Goal: Transaction & Acquisition: Download file/media

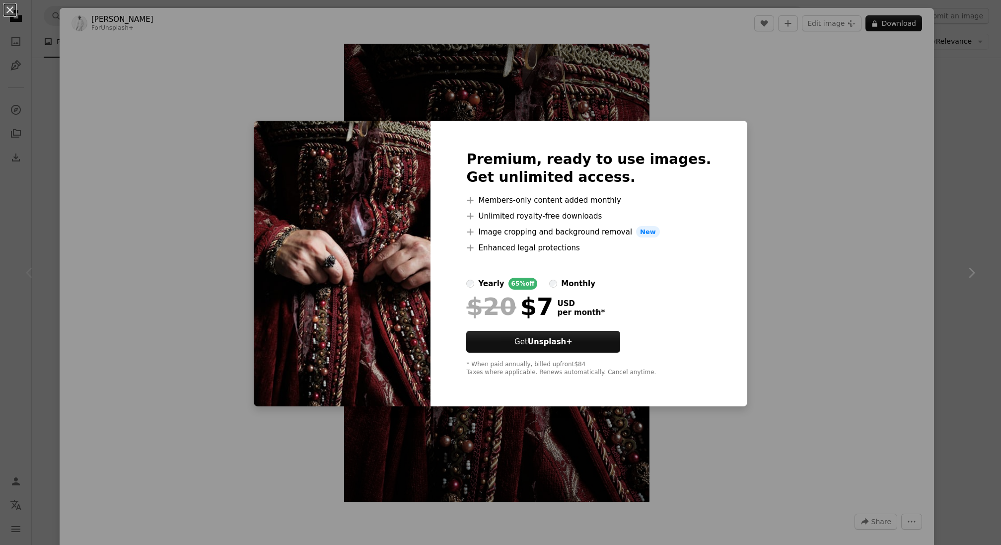
click at [804, 249] on div "An X shape Premium, ready to use images. Get unlimited access. A plus sign Memb…" at bounding box center [500, 272] width 1001 height 545
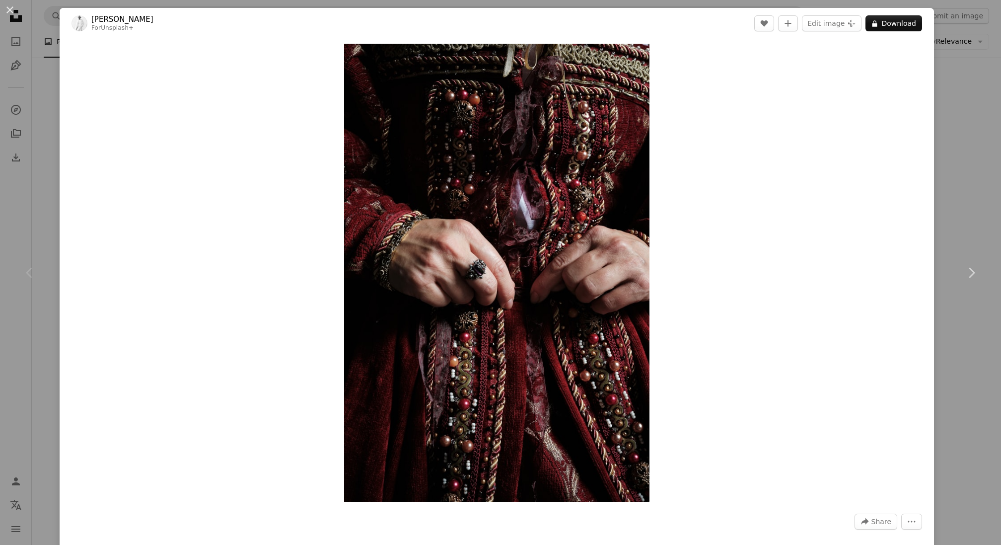
click at [995, 200] on div "An X shape Chevron left Chevron right [PERSON_NAME] For Unsplash+ A heart A plu…" at bounding box center [500, 272] width 1001 height 545
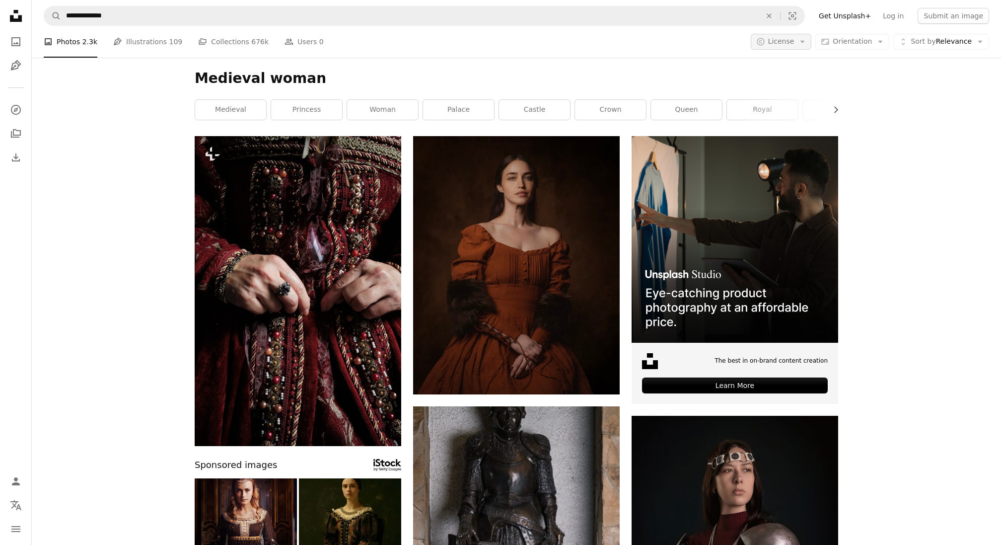
click at [794, 46] on span "License" at bounding box center [781, 42] width 26 height 10
click at [809, 119] on span "Free" at bounding box center [808, 121] width 61 height 10
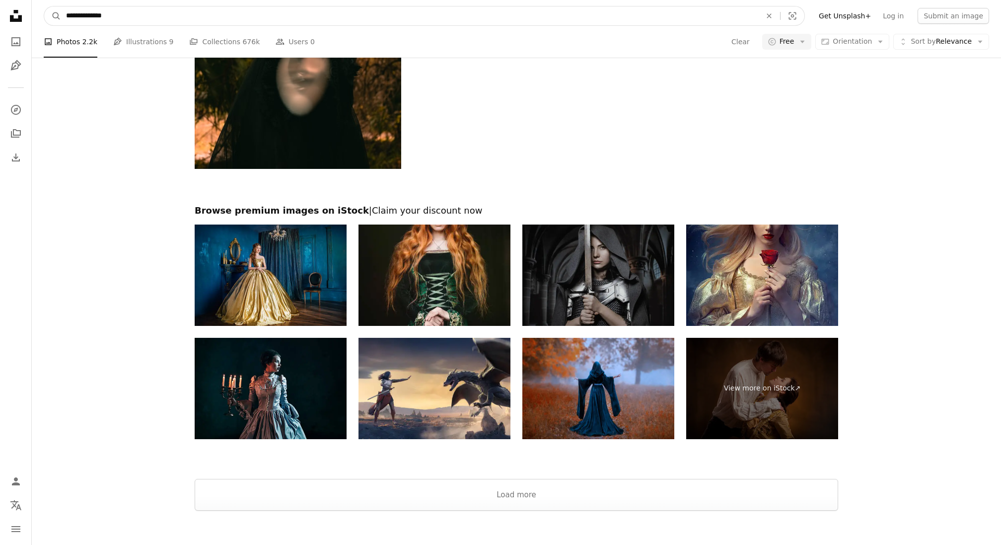
scroll to position [2117, 0]
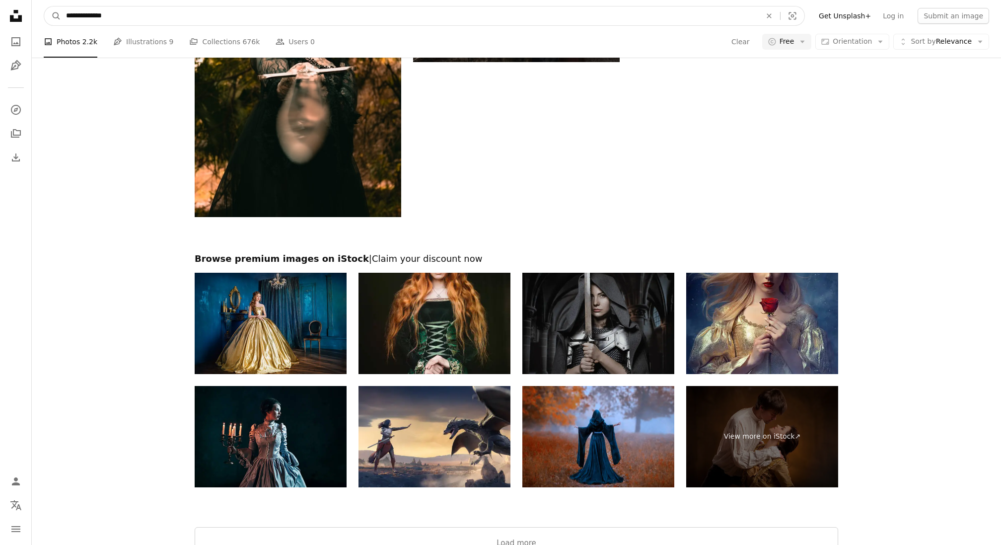
drag, startPoint x: 369, startPoint y: 15, endPoint x: 87, endPoint y: 0, distance: 282.5
click at [87, 0] on nav "**********" at bounding box center [517, 16] width 970 height 32
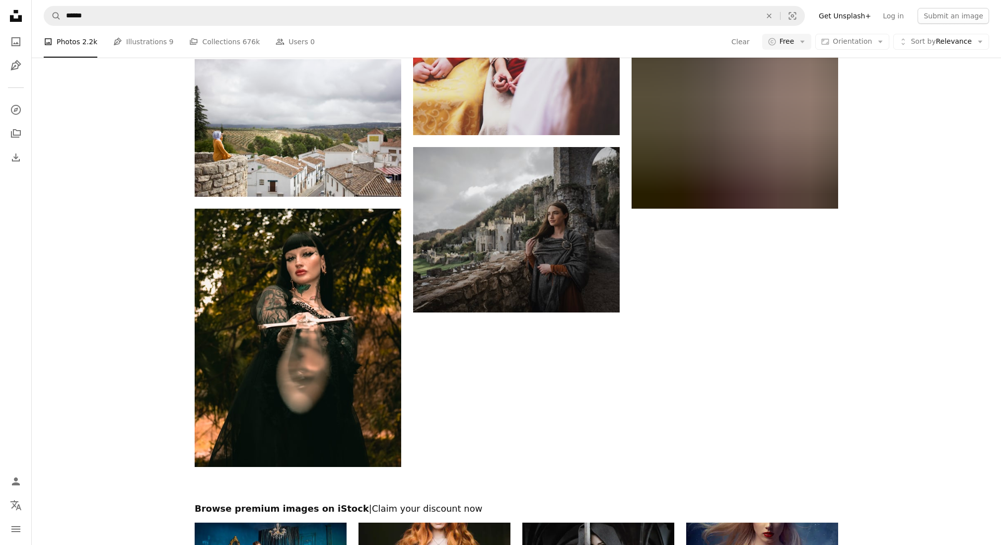
scroll to position [1819, 0]
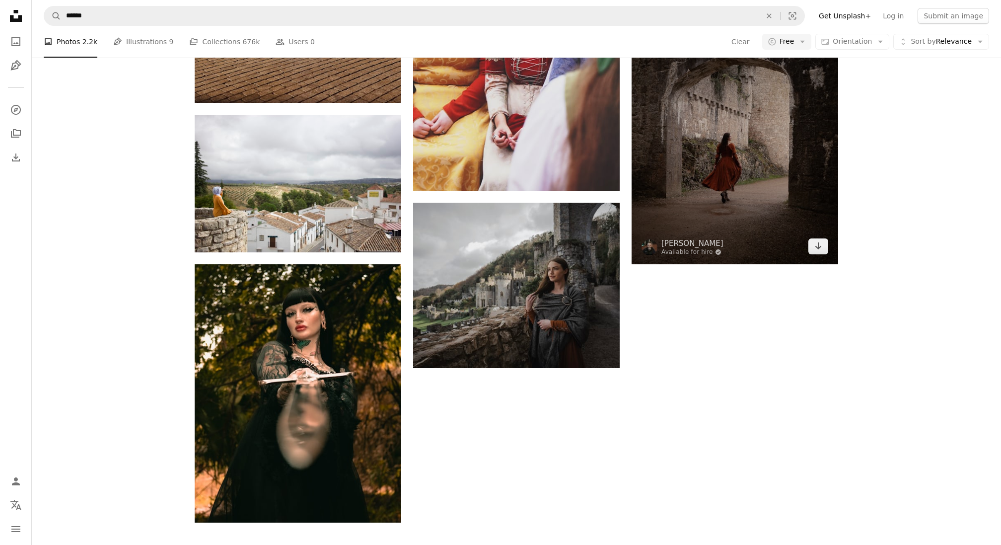
click at [763, 188] on img at bounding box center [735, 135] width 207 height 258
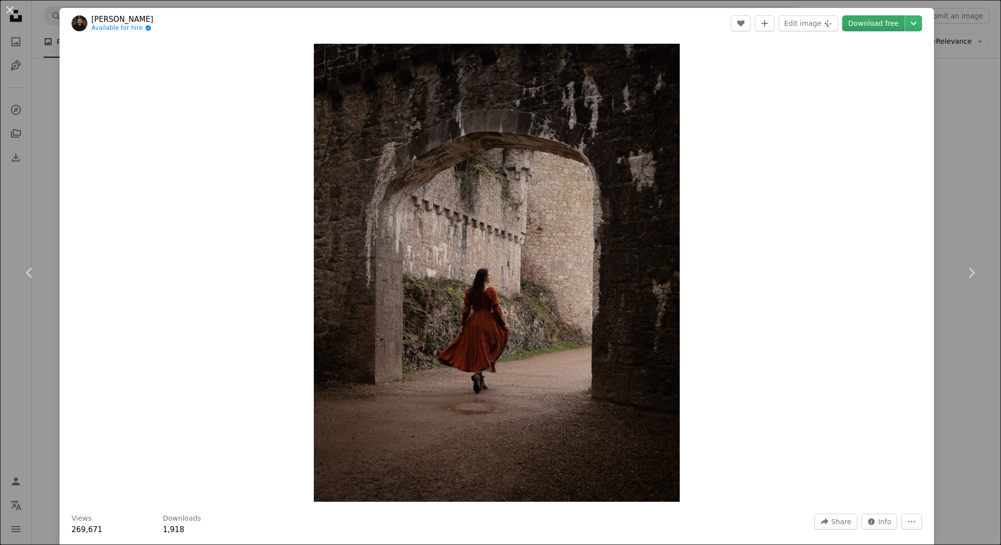
click at [905, 19] on link "Download free" at bounding box center [873, 23] width 63 height 16
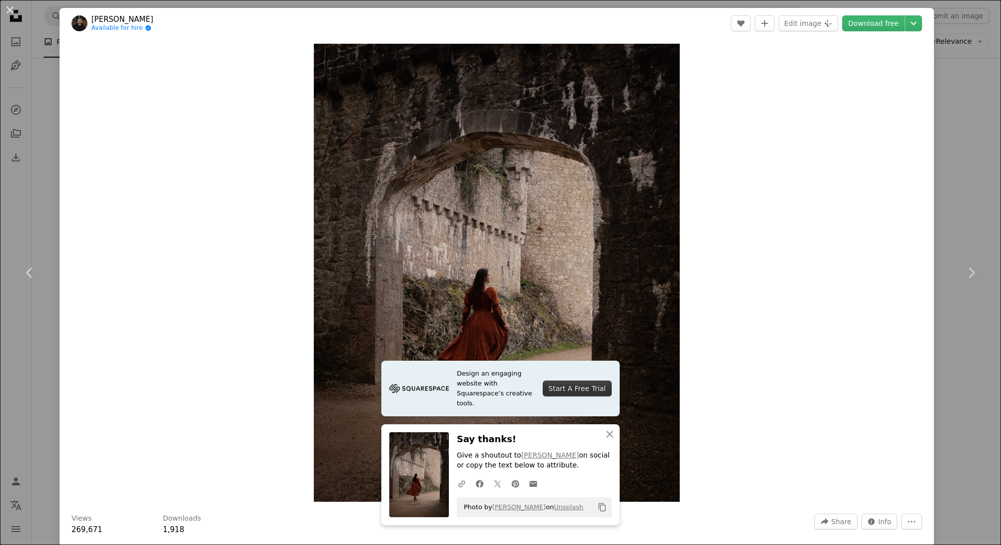
click at [947, 153] on div "An X shape Chevron left Chevron right [PERSON_NAME] Available for hire A checkm…" at bounding box center [500, 272] width 1001 height 545
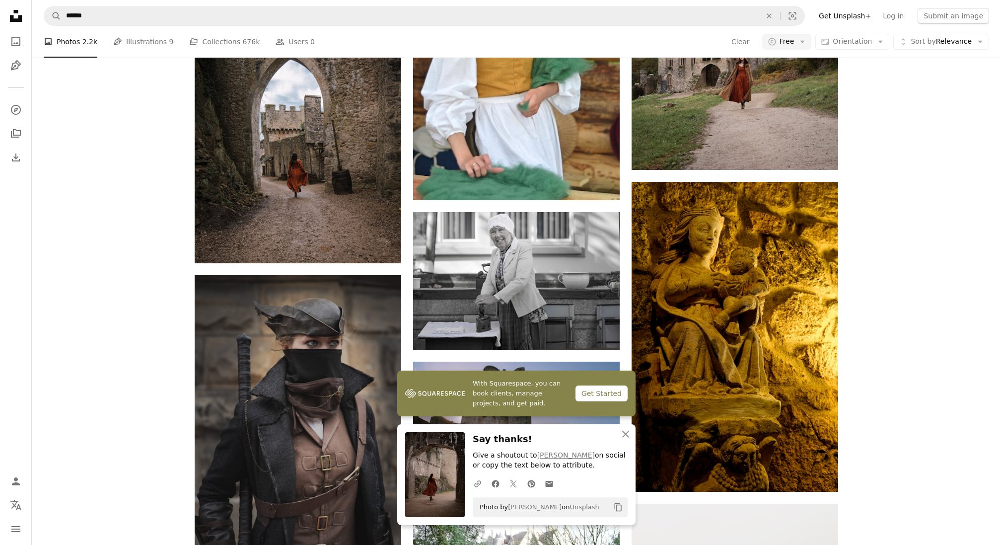
scroll to position [2629, 0]
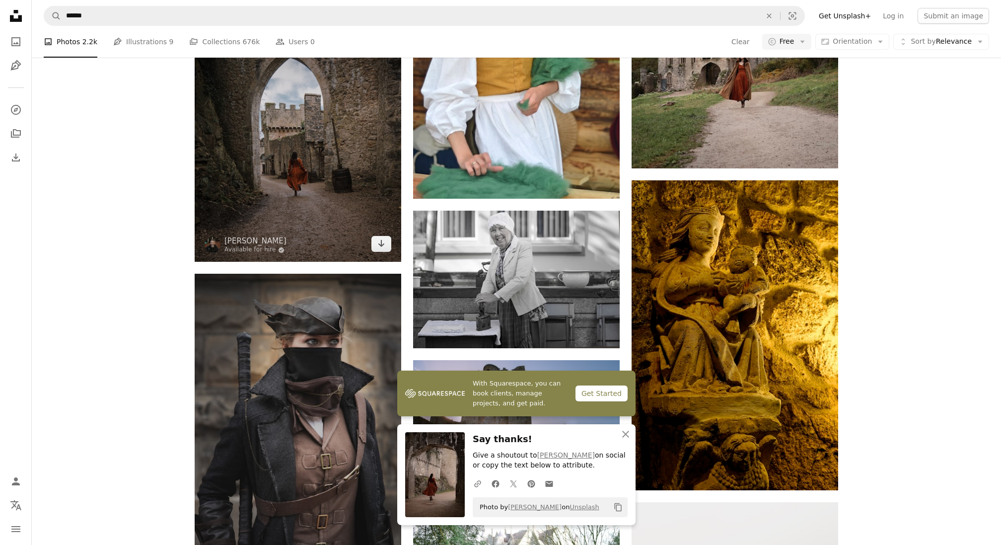
click at [368, 123] on img at bounding box center [298, 132] width 207 height 258
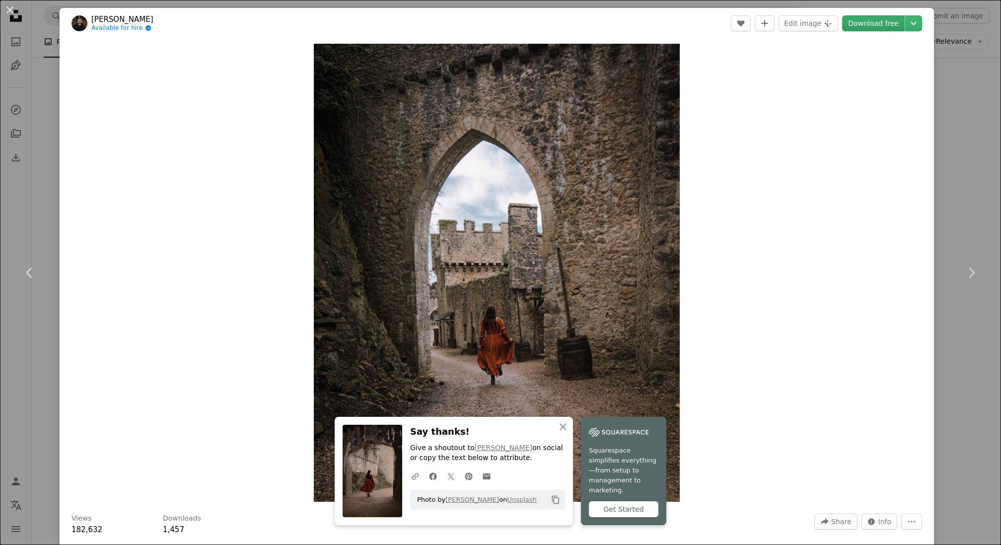
click at [875, 22] on link "Download free" at bounding box center [873, 23] width 63 height 16
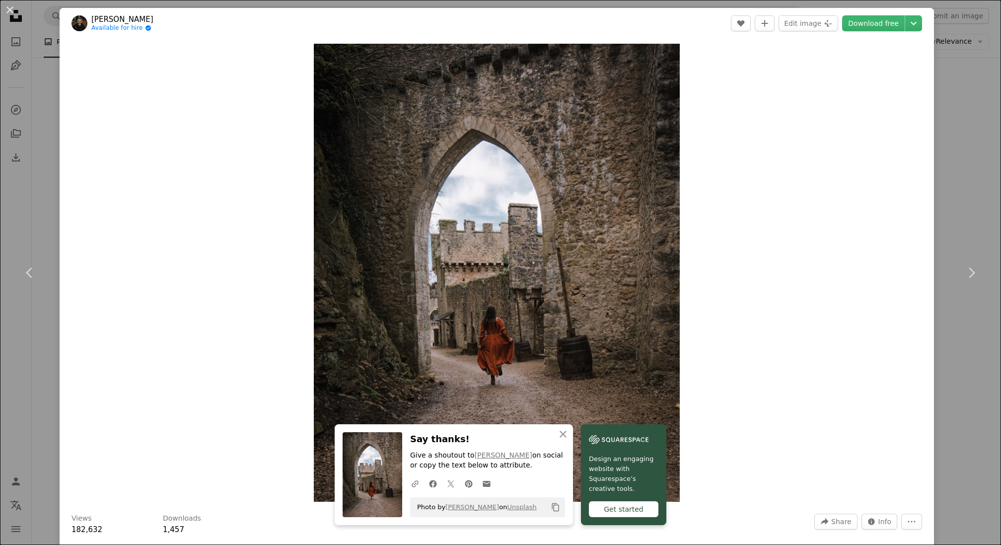
click at [977, 149] on div "An X shape Chevron left Chevron right [PERSON_NAME] Available for hire A checkm…" at bounding box center [500, 272] width 1001 height 545
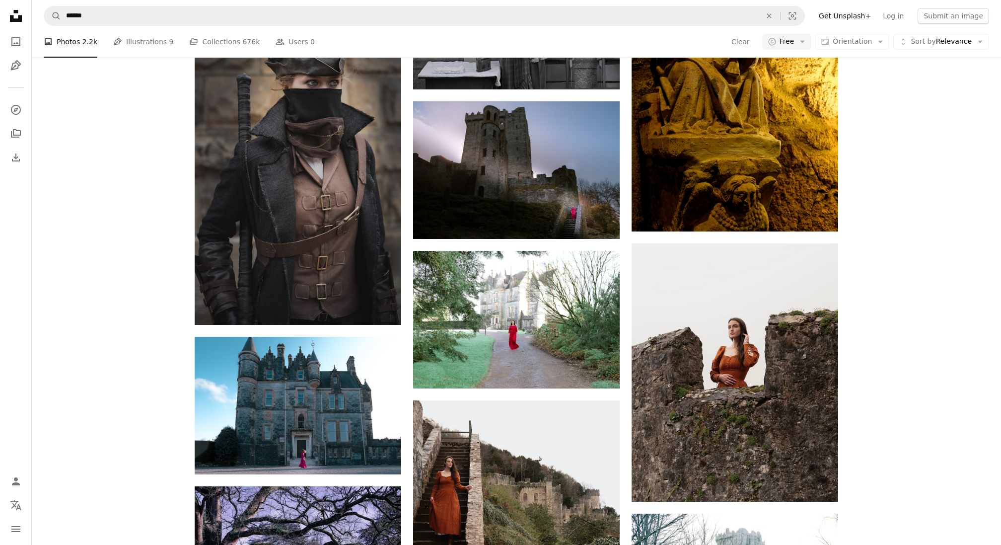
scroll to position [2908, 0]
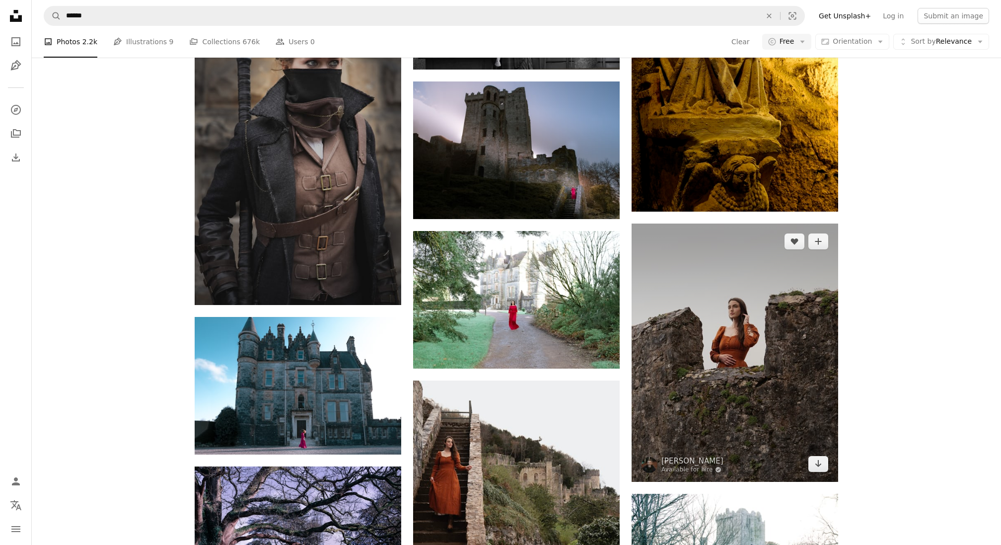
click at [746, 351] on img at bounding box center [735, 353] width 207 height 258
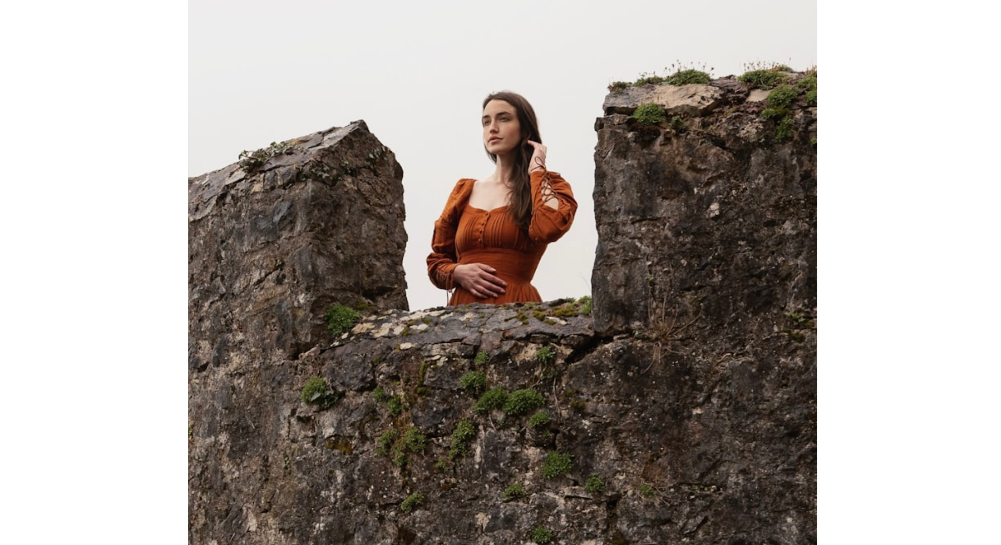
scroll to position [2907, 0]
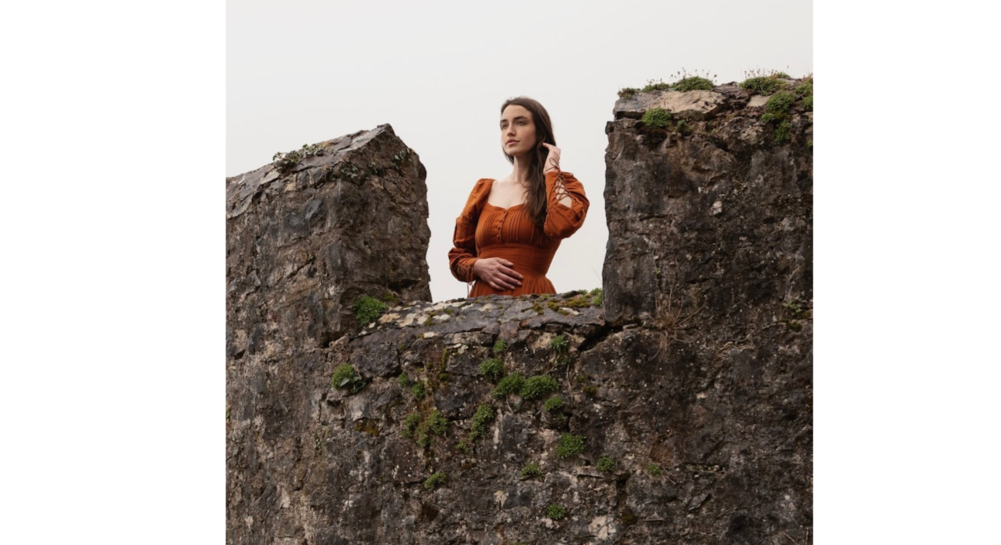
click at [792, 304] on div "Zoom in" at bounding box center [497, 273] width 875 height 468
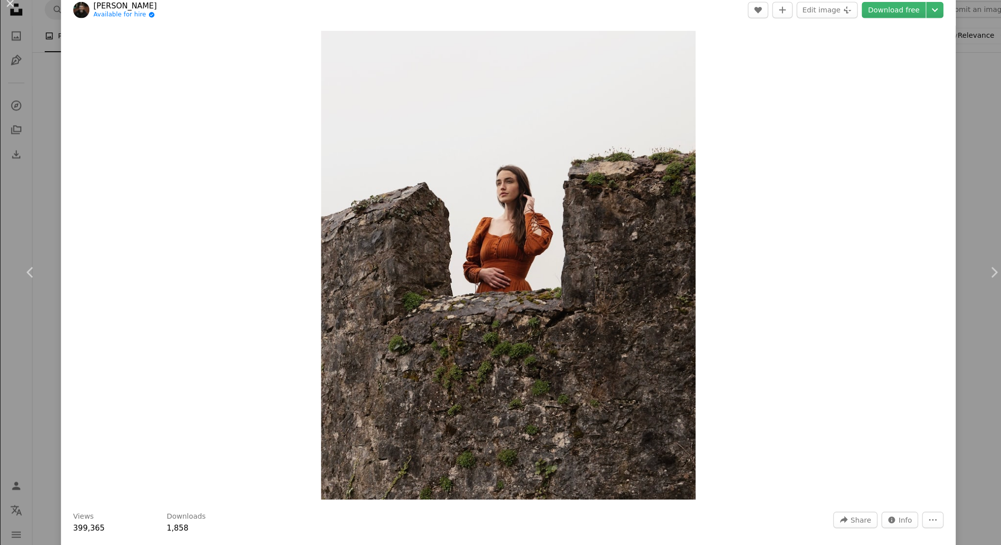
scroll to position [2908, 0]
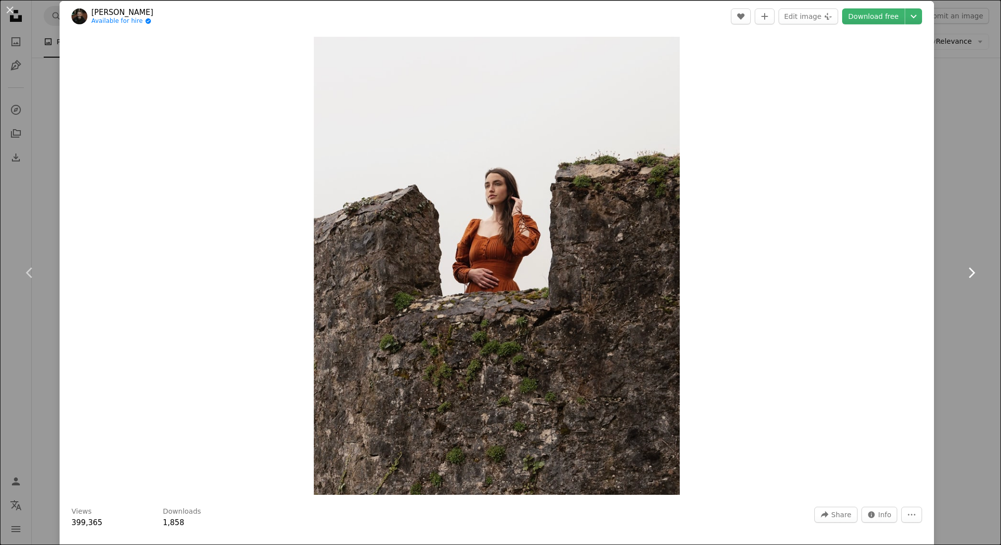
click at [999, 248] on link "Chevron right" at bounding box center [972, 272] width 60 height 95
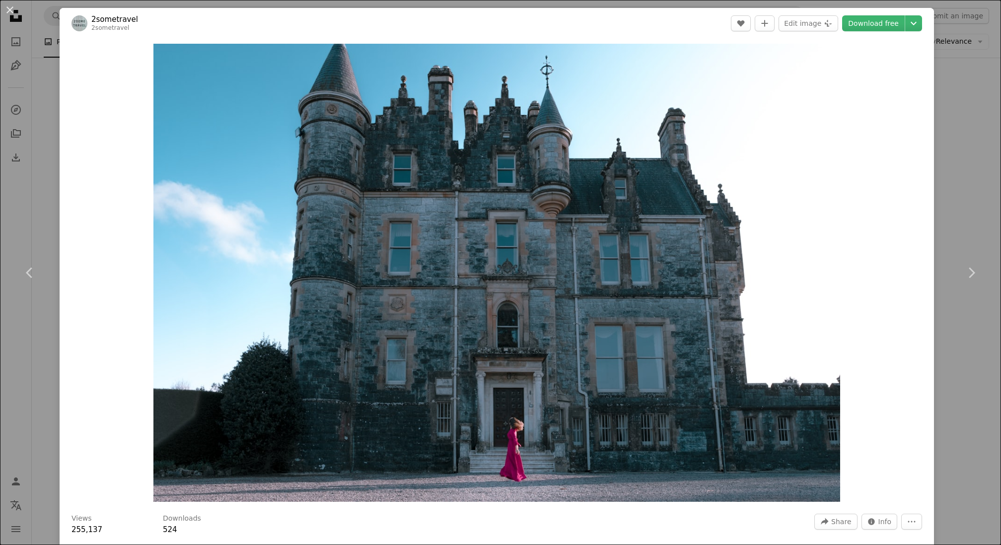
click at [973, 140] on div "An X shape Chevron left Chevron right 2sometravel 2sometravel A heart A plus si…" at bounding box center [500, 272] width 1001 height 545
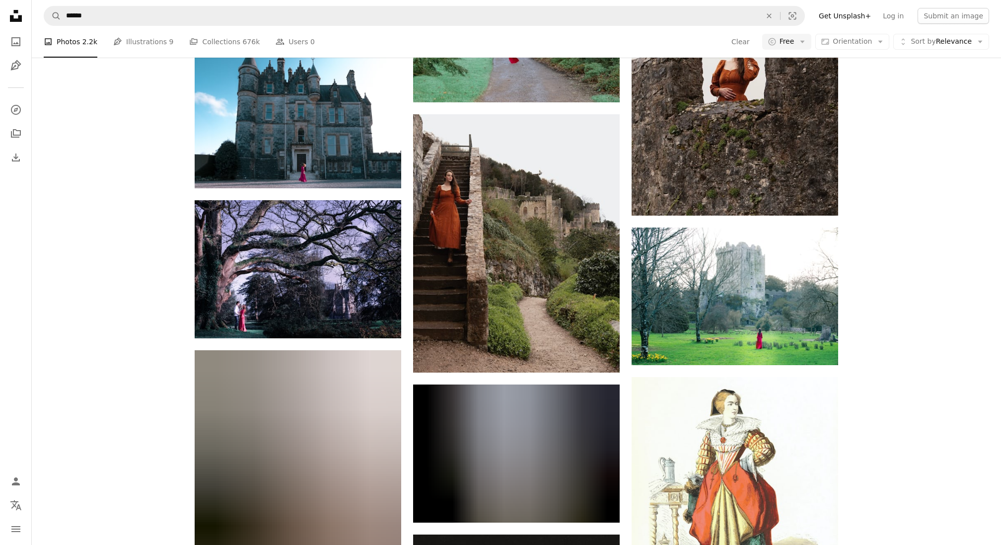
scroll to position [3026, 0]
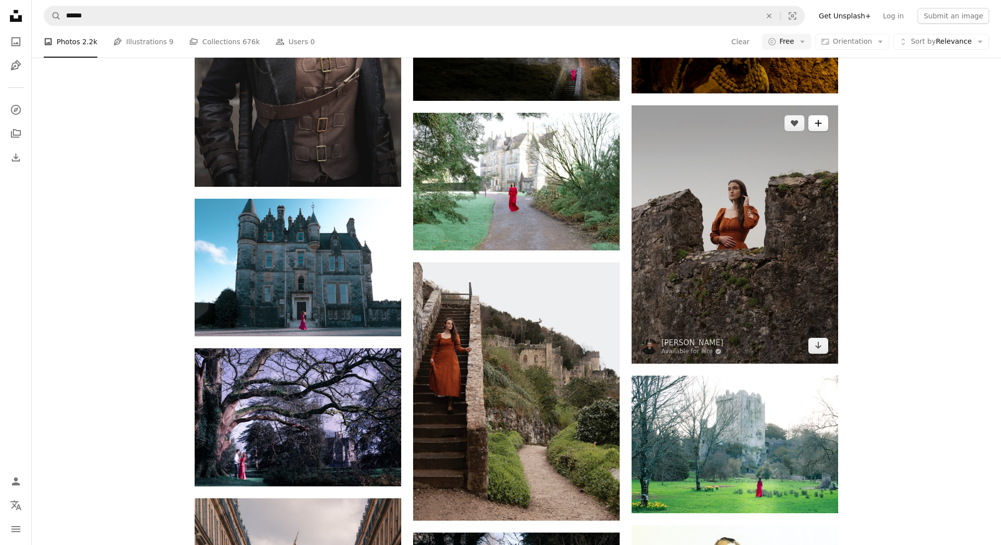
click at [818, 126] on icon "A plus sign" at bounding box center [819, 123] width 8 height 8
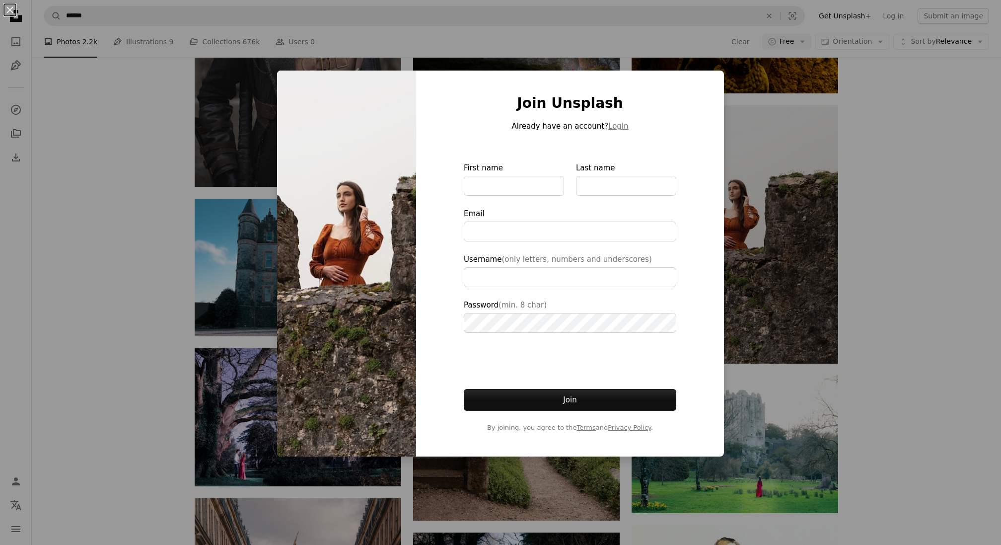
click at [784, 140] on div "An X shape Join Unsplash Already have an account? Login First name Last name Em…" at bounding box center [500, 272] width 1001 height 545
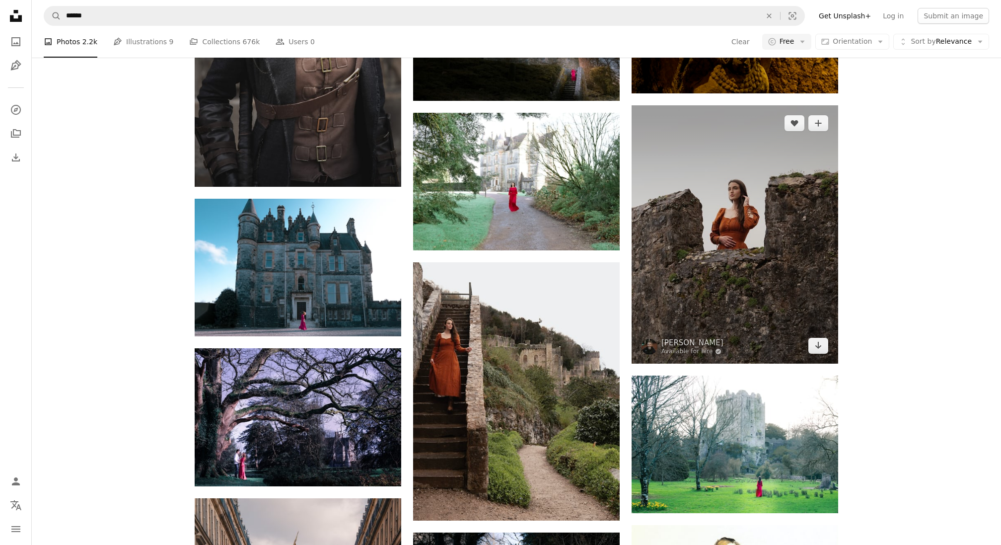
click at [771, 195] on img at bounding box center [735, 234] width 207 height 258
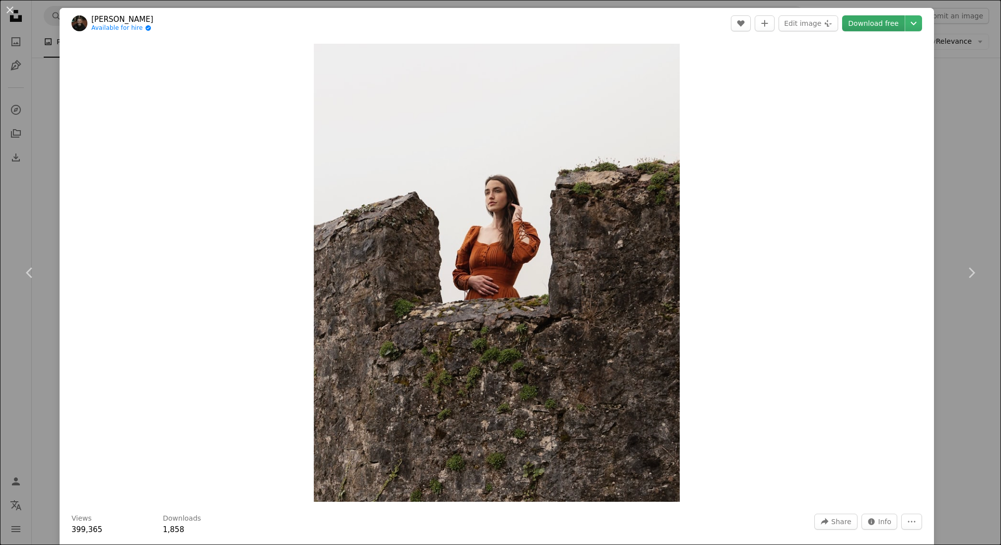
click at [887, 29] on link "Download free" at bounding box center [873, 23] width 63 height 16
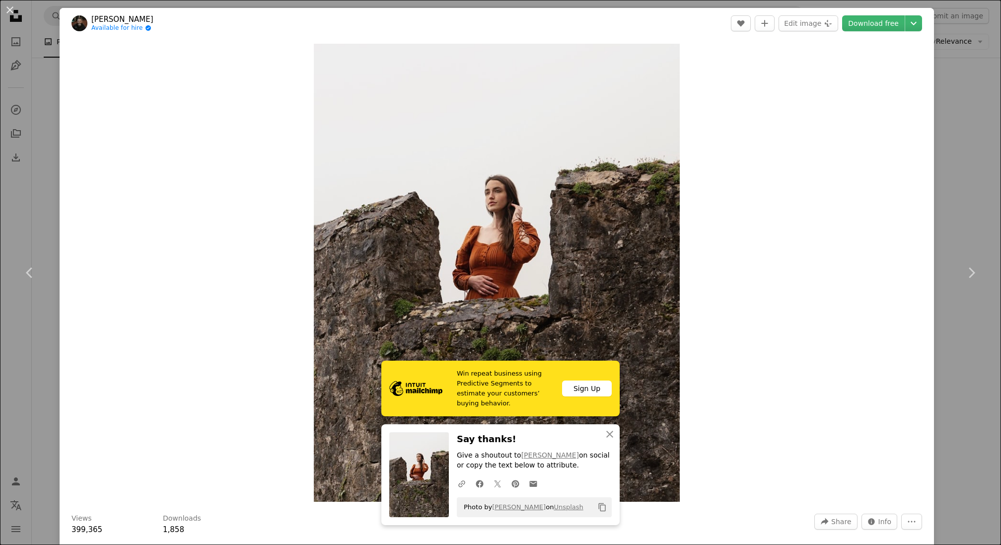
click at [946, 115] on div "An X shape Chevron left Chevron right [PERSON_NAME] Available for hire A checkm…" at bounding box center [500, 272] width 1001 height 545
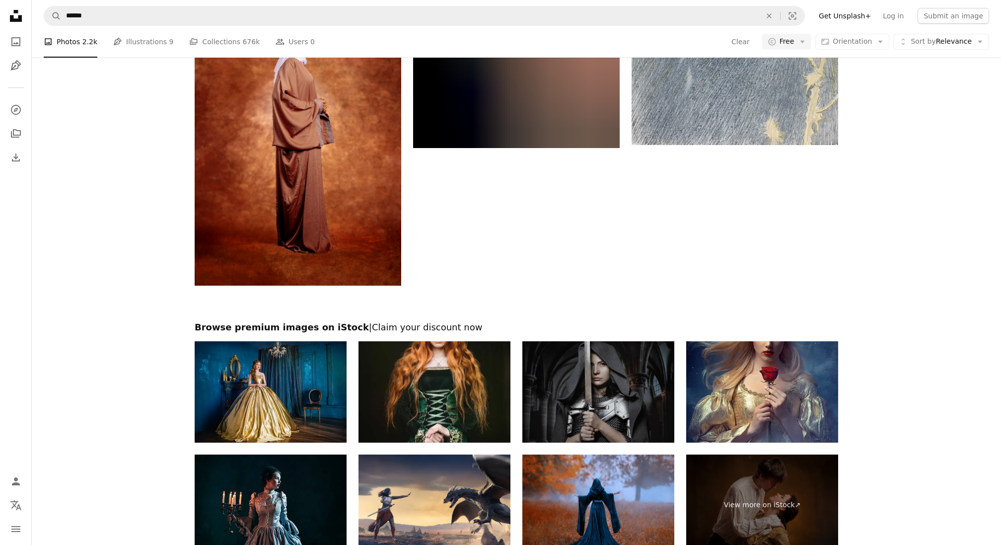
scroll to position [5819, 0]
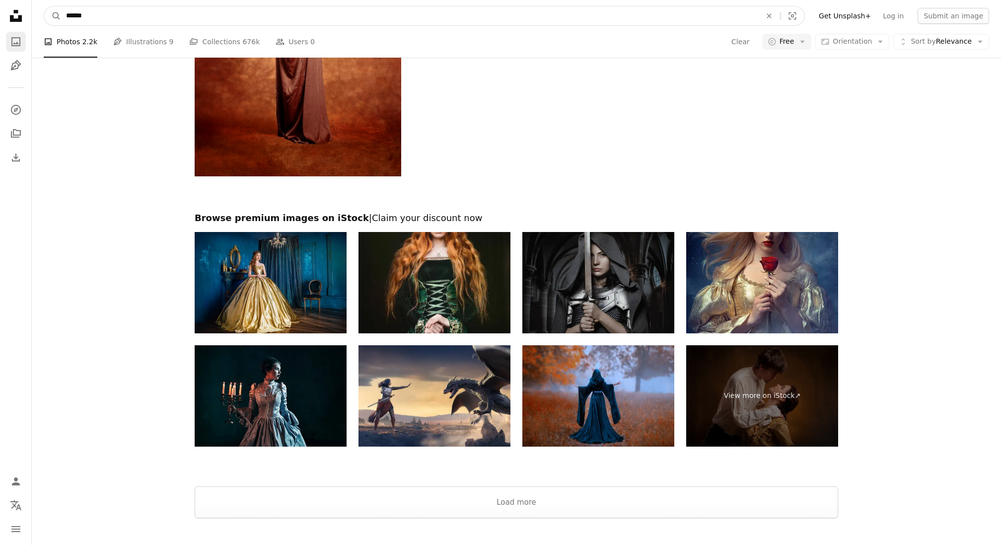
drag, startPoint x: 405, startPoint y: 17, endPoint x: 22, endPoint y: 34, distance: 382.9
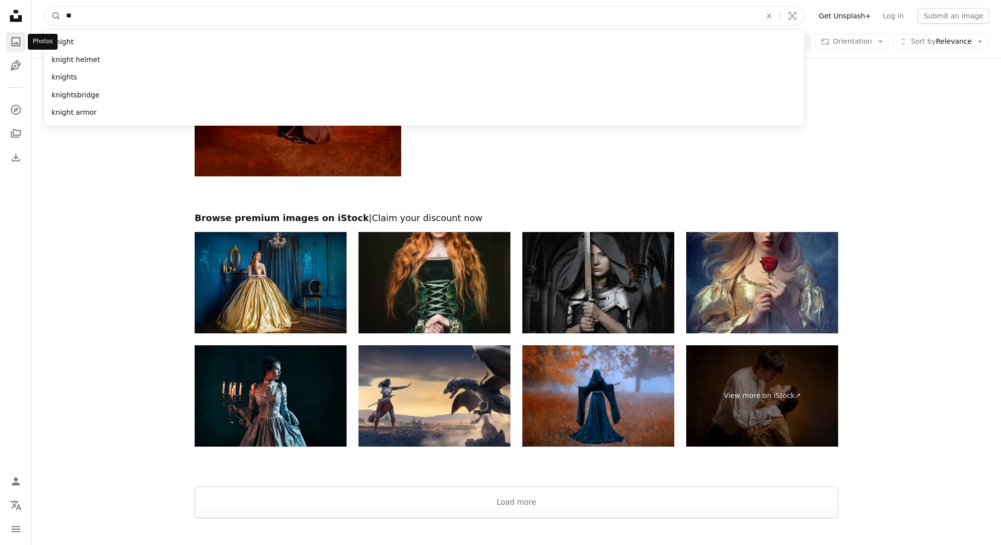
type input "*"
type input "********"
click button "A magnifying glass" at bounding box center [52, 15] width 17 height 19
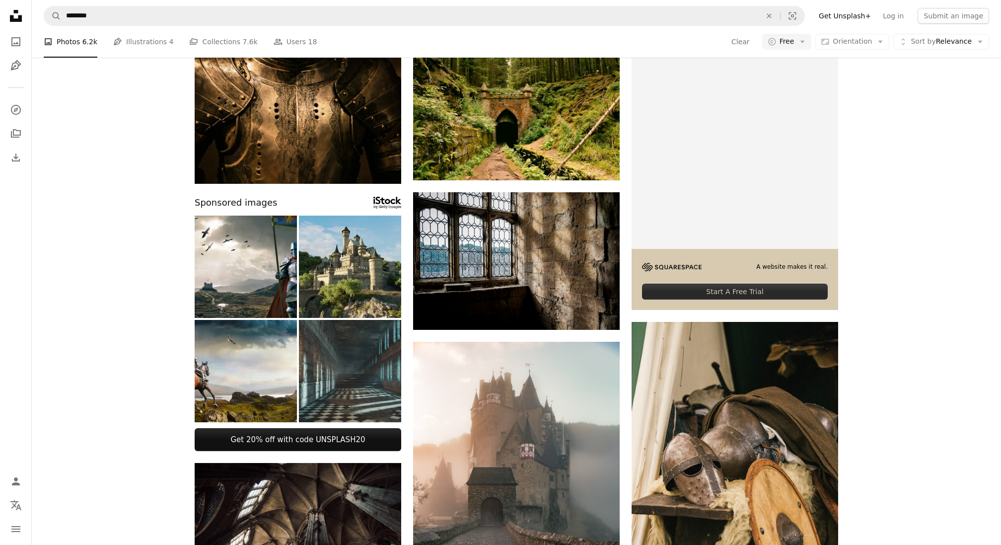
scroll to position [115, 0]
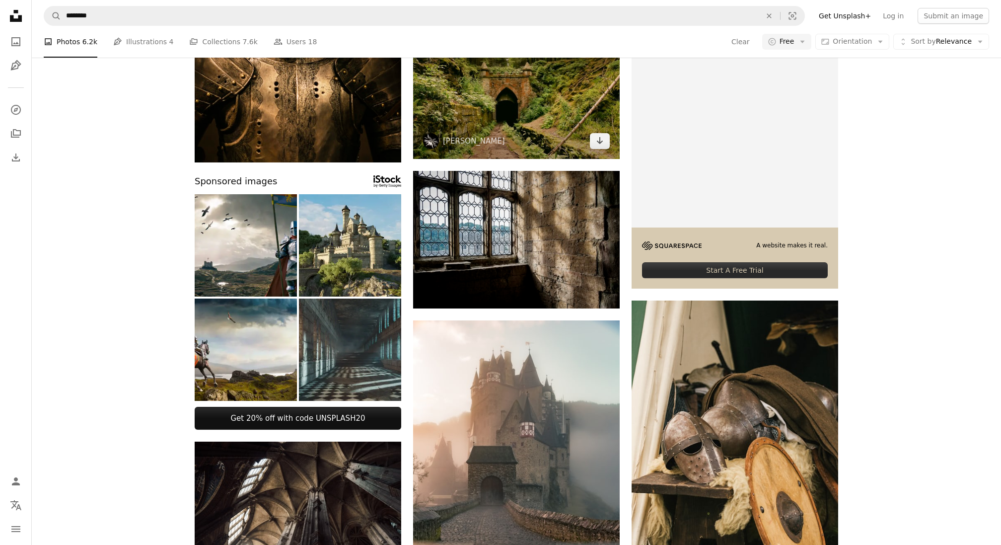
click at [542, 121] on img at bounding box center [516, 90] width 207 height 138
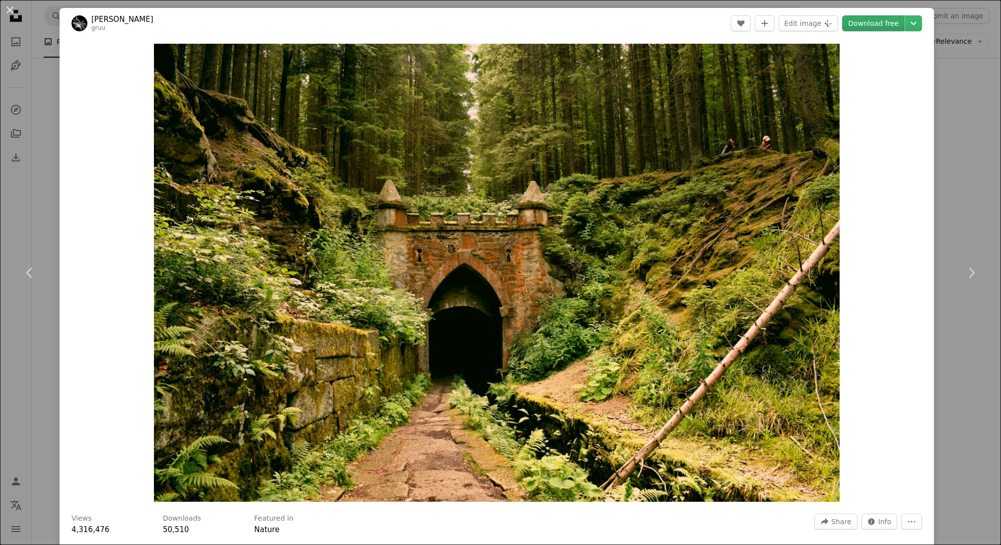
click at [885, 19] on link "Download free" at bounding box center [873, 23] width 63 height 16
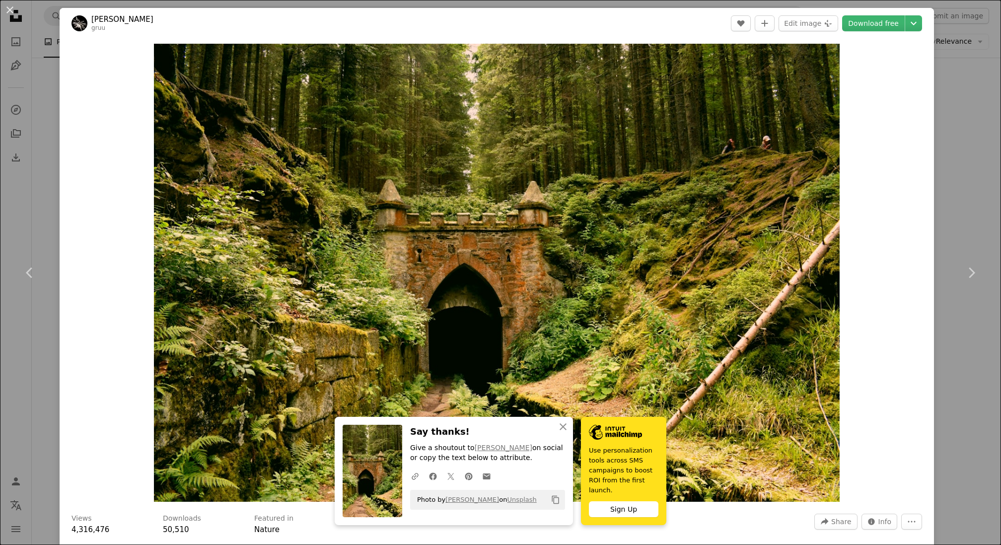
click at [969, 100] on div "An X shape Chevron left Chevron right [PERSON_NAME] gruu A heart A plus sign Ed…" at bounding box center [500, 272] width 1001 height 545
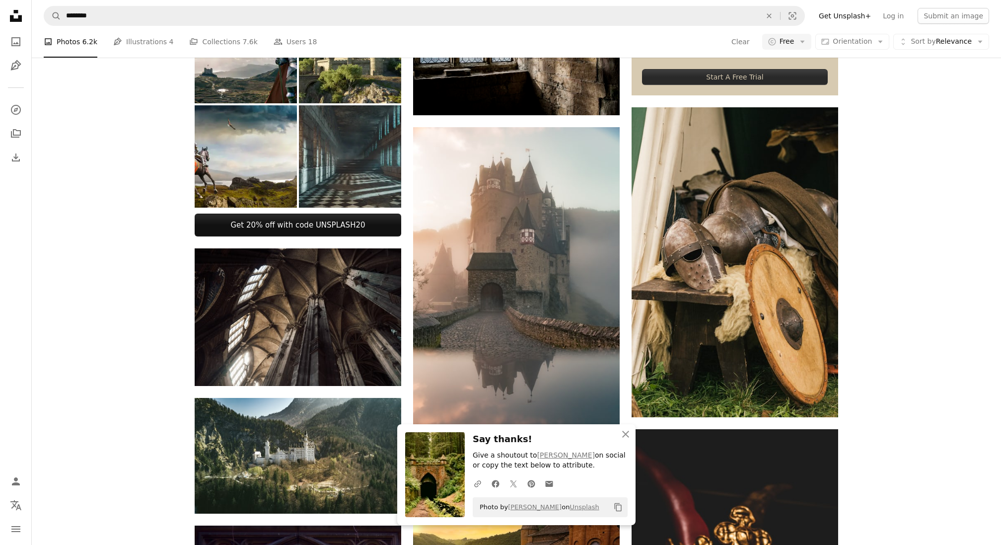
scroll to position [322, 0]
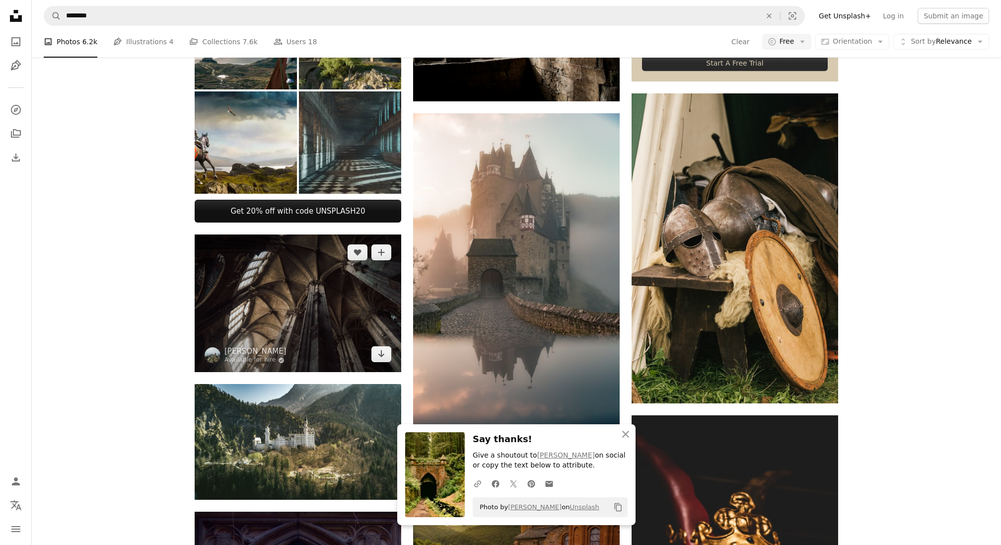
click at [329, 266] on img at bounding box center [298, 303] width 207 height 138
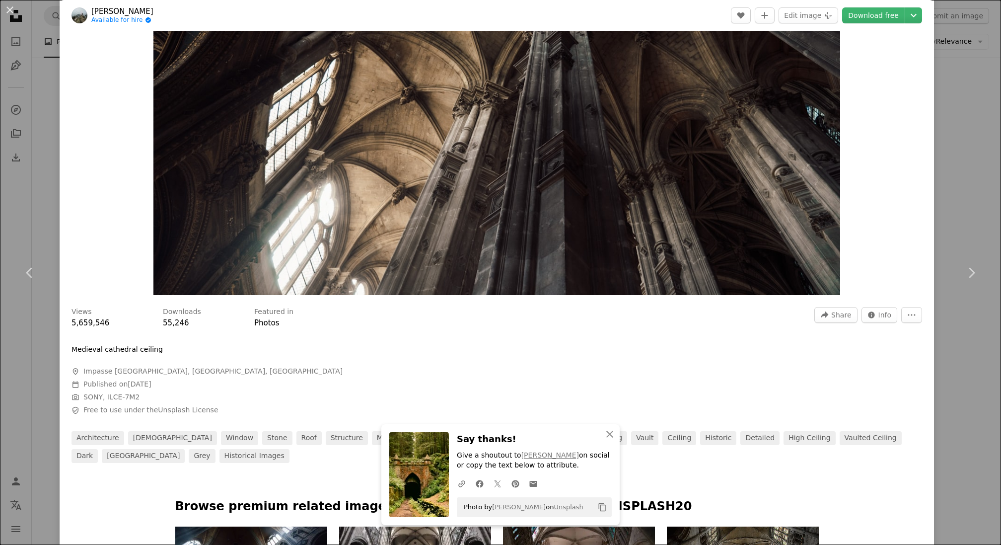
scroll to position [110, 0]
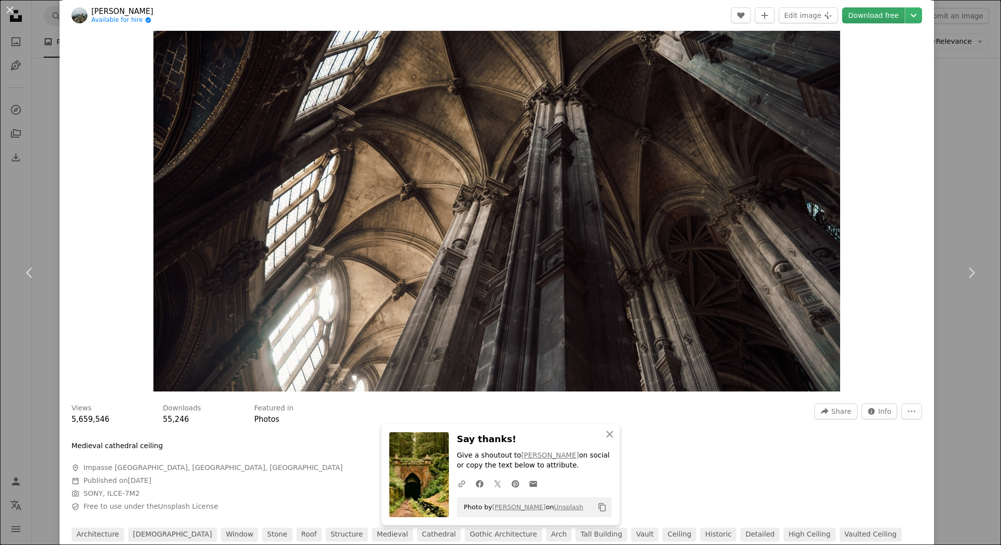
click at [873, 13] on link "Download free" at bounding box center [873, 15] width 63 height 16
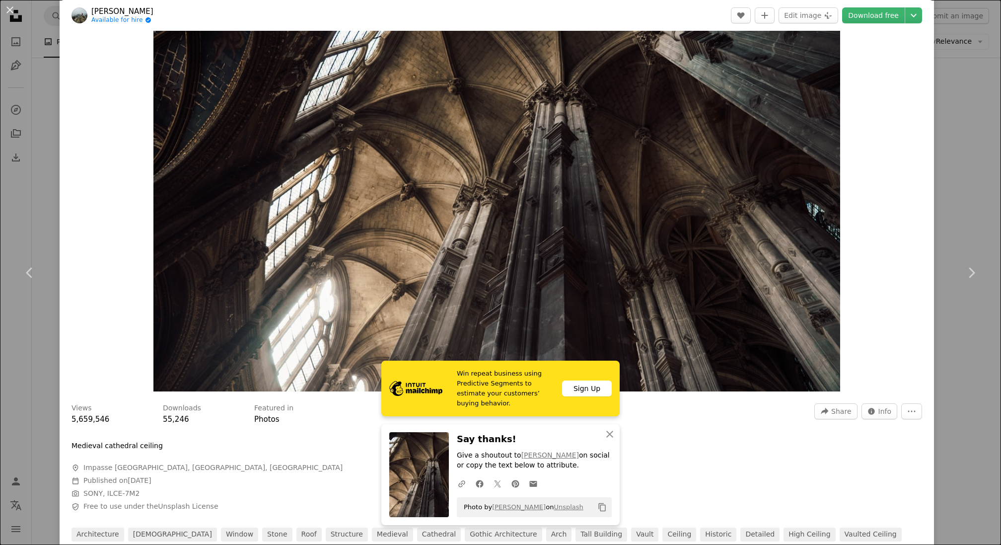
click at [974, 136] on div "An X shape Chevron left Chevron right [PERSON_NAME] Available for hire A checkm…" at bounding box center [500, 272] width 1001 height 545
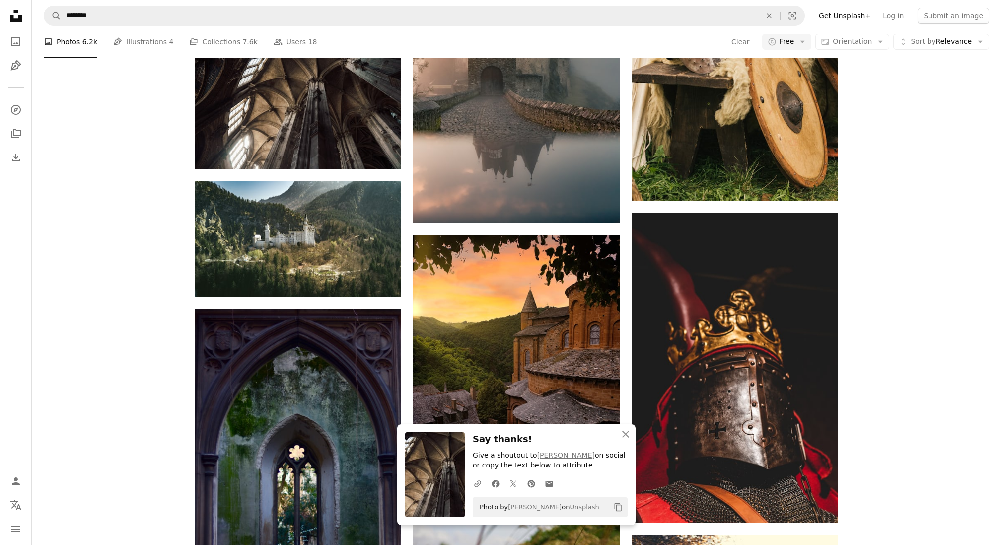
scroll to position [605, 0]
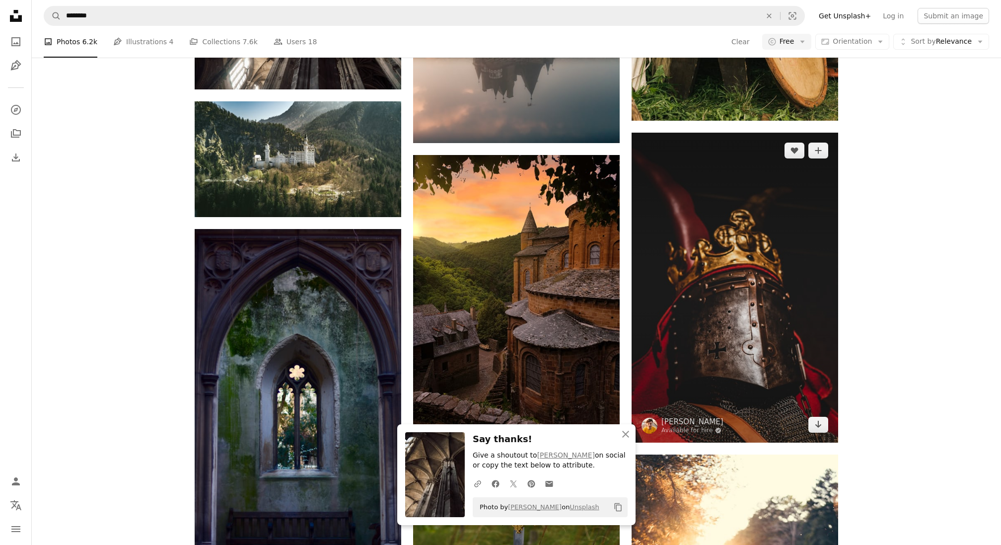
click at [810, 273] on img at bounding box center [735, 288] width 207 height 310
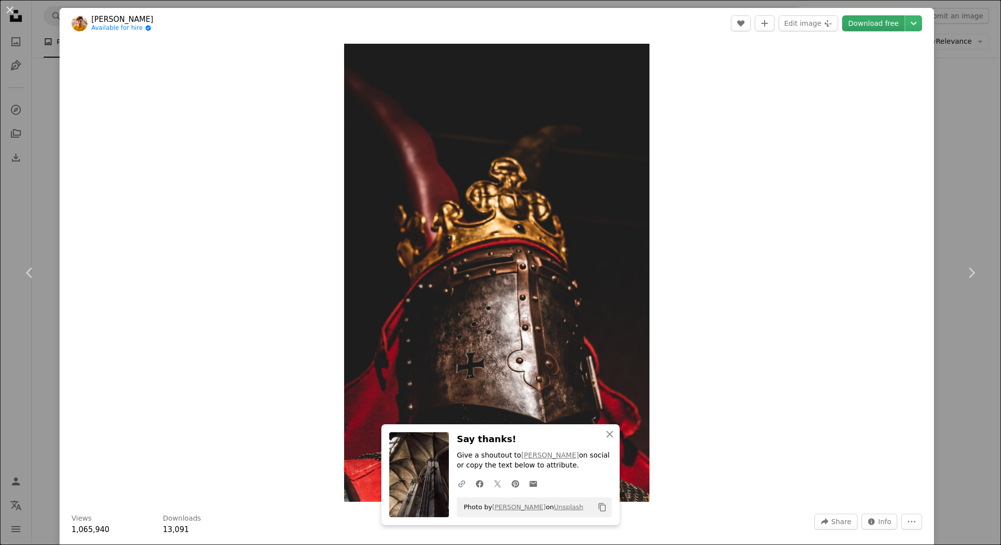
click at [894, 23] on link "Download free" at bounding box center [873, 23] width 63 height 16
click at [993, 205] on div "An X shape Chevron left Chevron right [PERSON_NAME] Available for hire A checkm…" at bounding box center [500, 272] width 1001 height 545
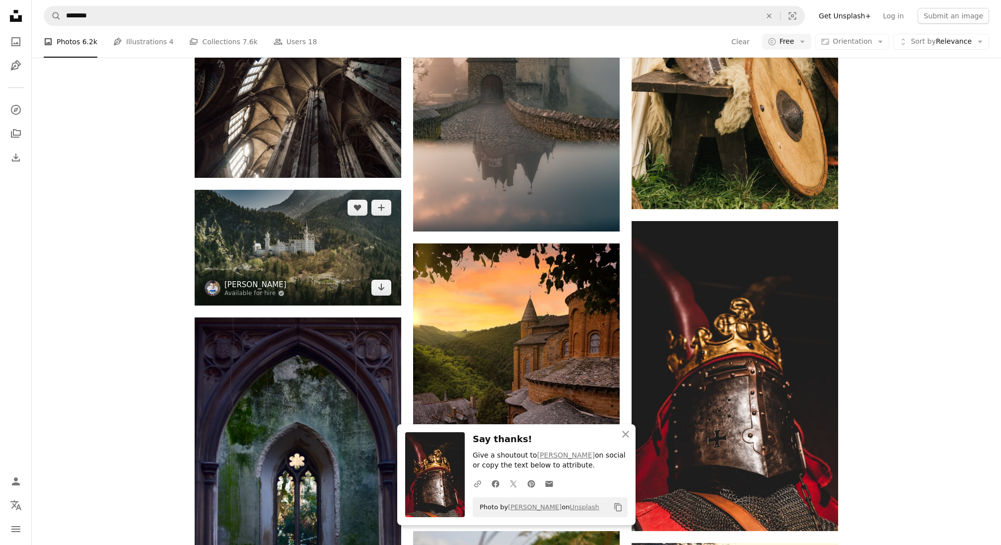
scroll to position [595, 0]
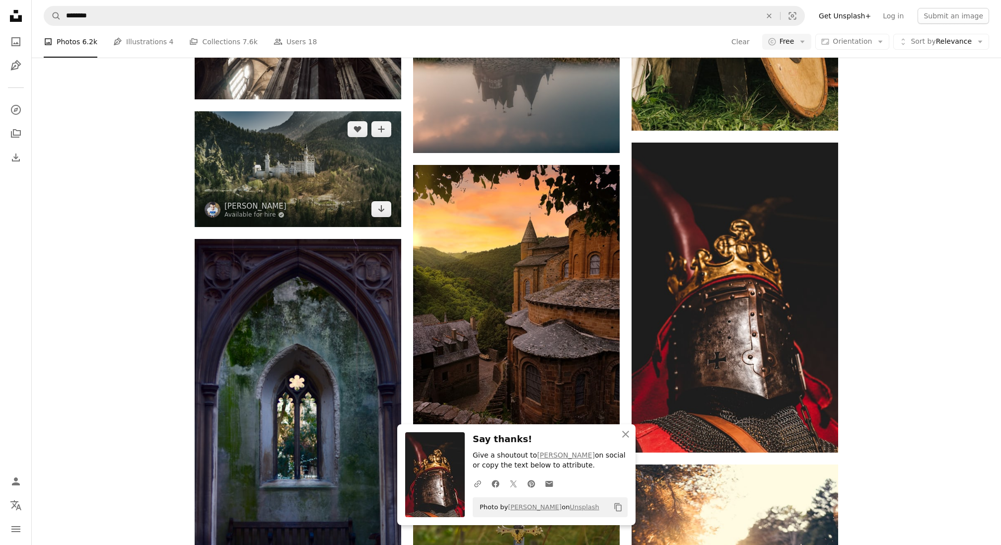
click at [286, 160] on img at bounding box center [298, 168] width 207 height 115
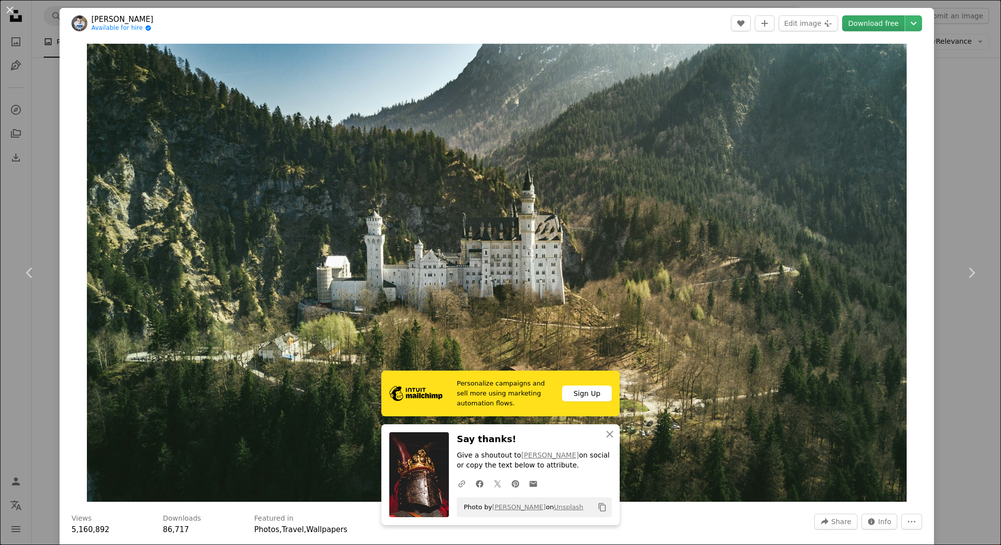
click at [888, 24] on link "Download free" at bounding box center [873, 23] width 63 height 16
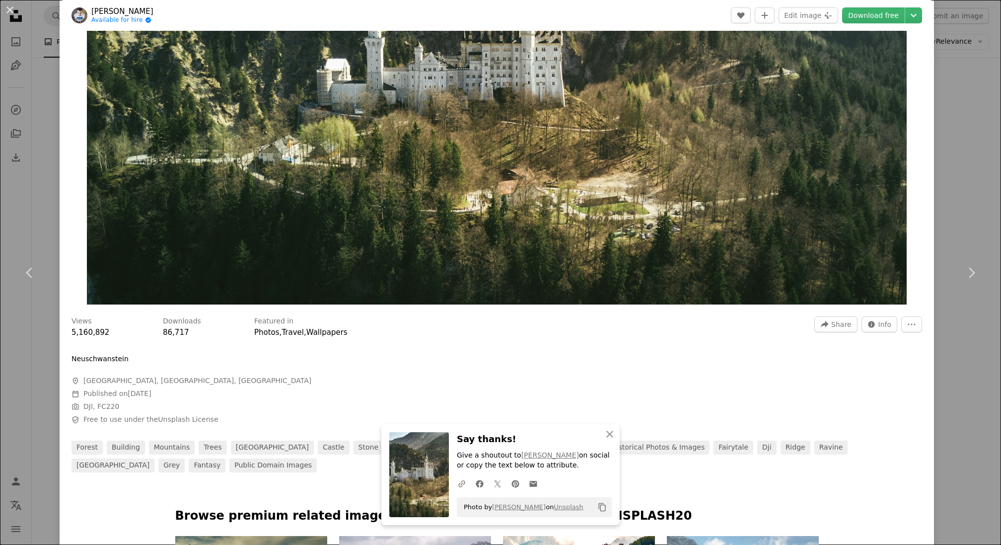
scroll to position [367, 0]
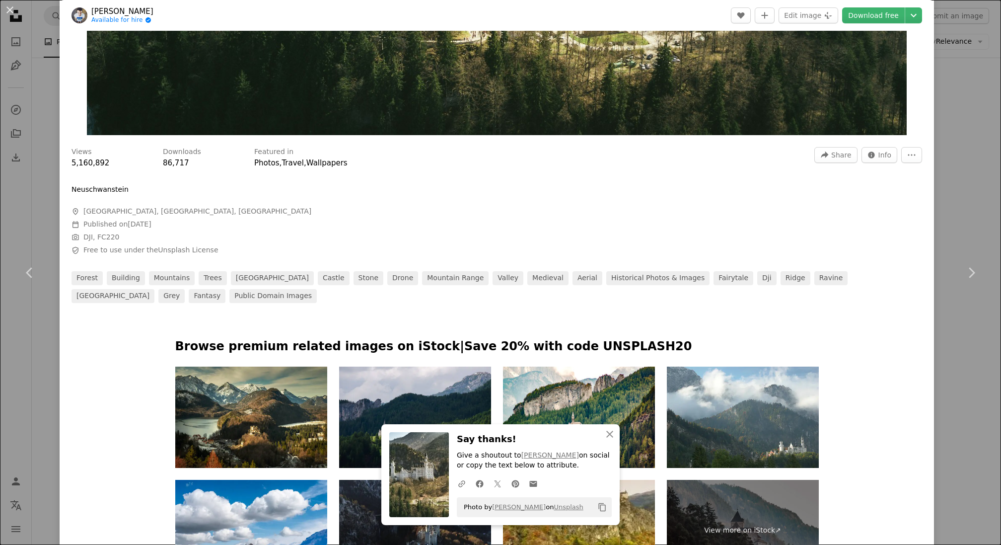
click at [967, 210] on div "An X shape Chevron left Chevron right [PERSON_NAME] Available for hire A checkm…" at bounding box center [500, 272] width 1001 height 545
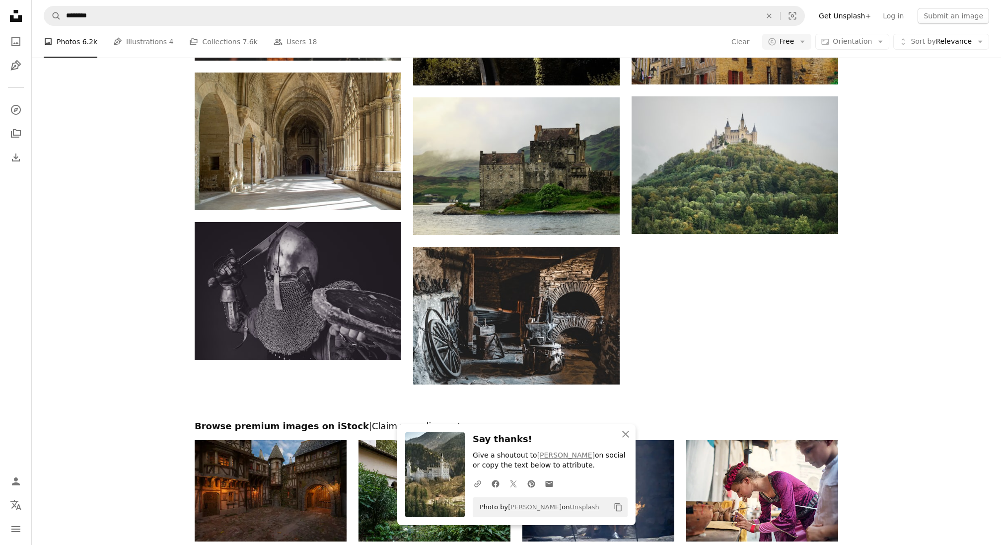
scroll to position [1459, 0]
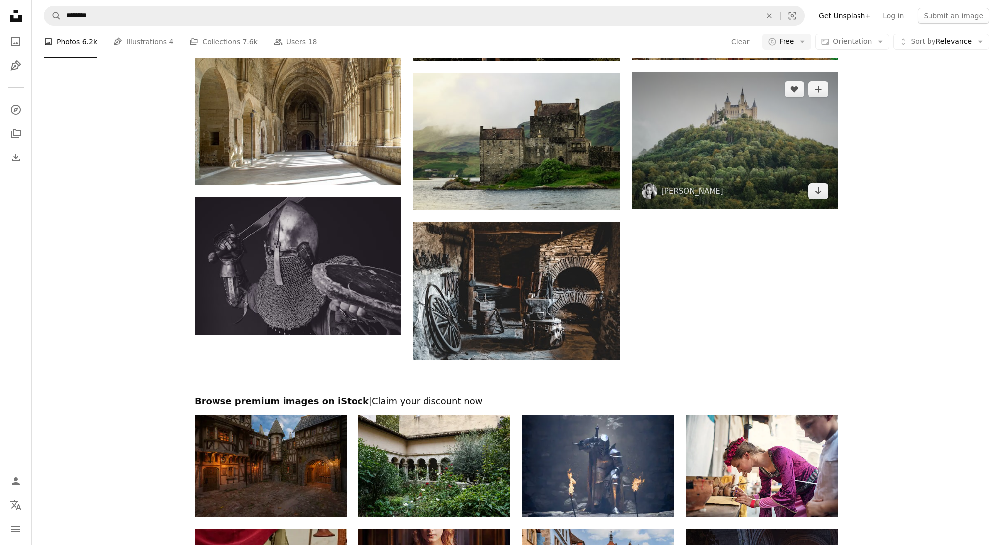
click at [742, 140] on img at bounding box center [735, 141] width 207 height 138
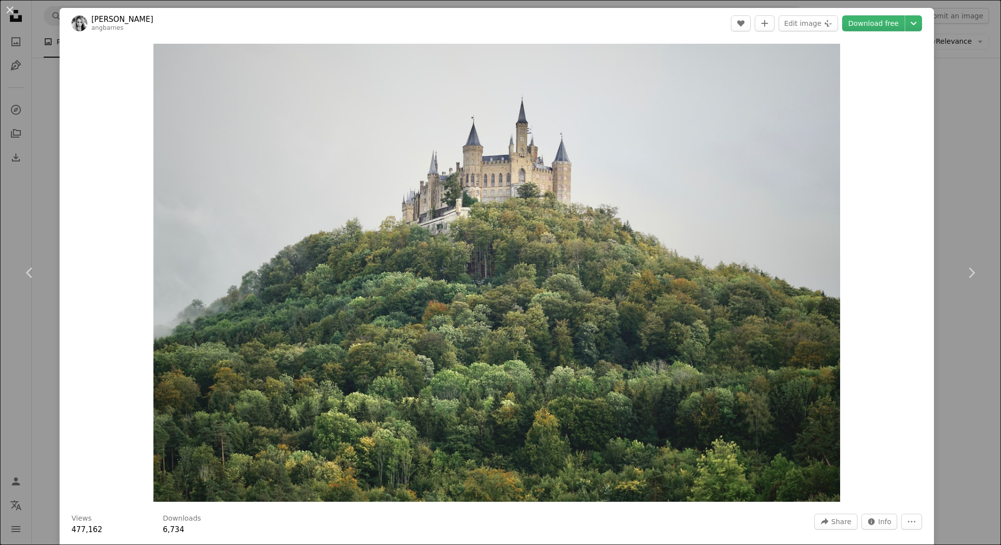
click at [958, 130] on div "An X shape Chevron left Chevron right [PERSON_NAME] angbarnes A heart A plus si…" at bounding box center [500, 272] width 1001 height 545
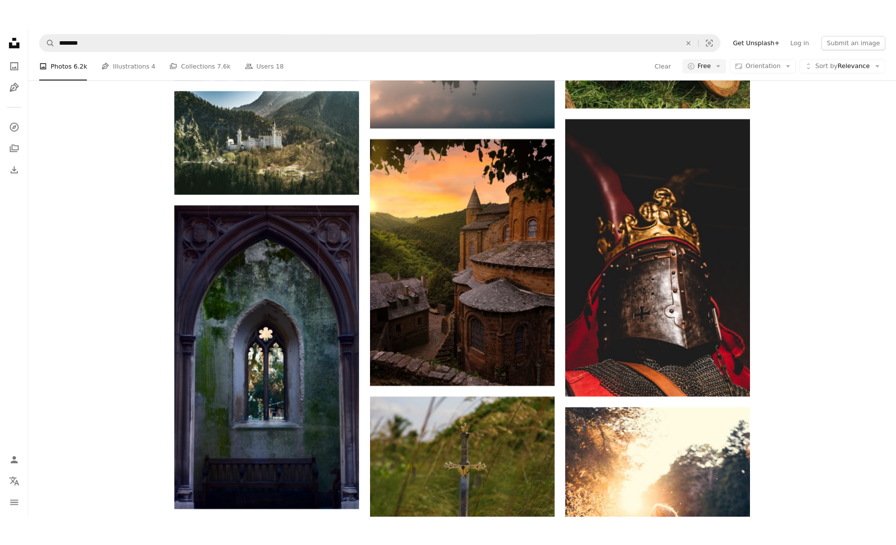
scroll to position [601, 0]
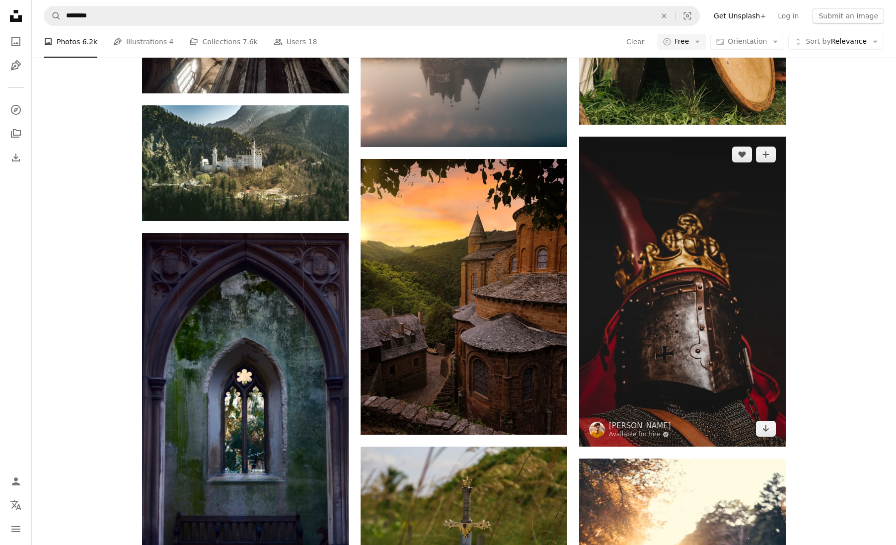
click at [725, 217] on img at bounding box center [682, 292] width 207 height 310
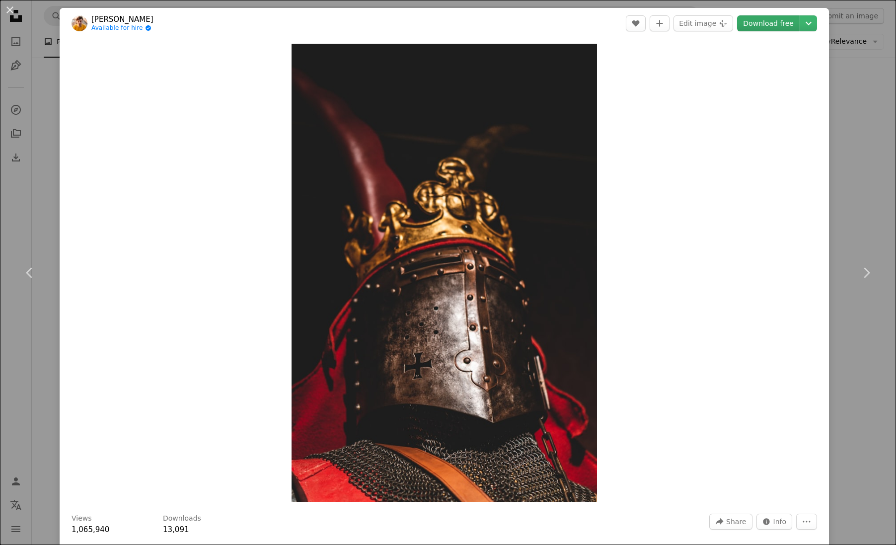
click at [787, 22] on link "Download free" at bounding box center [768, 23] width 63 height 16
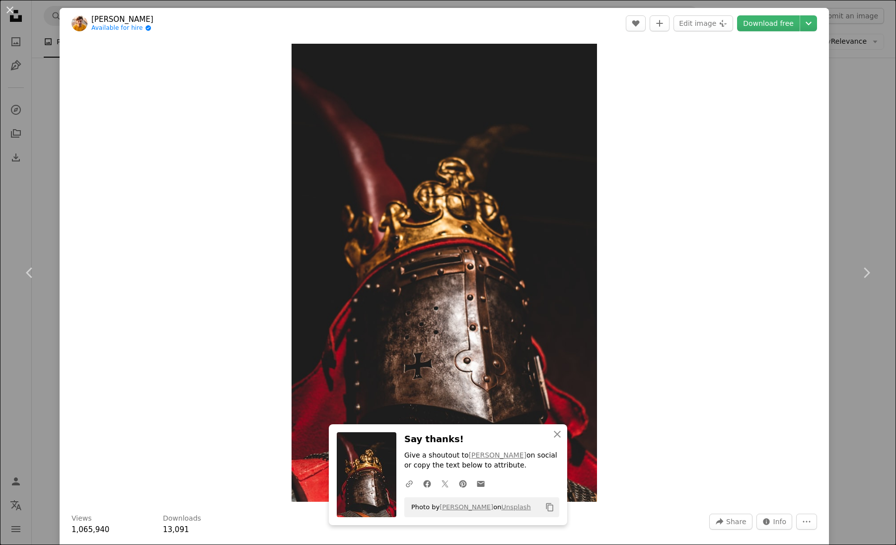
click at [29, 144] on div "An X shape Chevron left Chevron right [PERSON_NAME] Available for hire A checkm…" at bounding box center [448, 272] width 896 height 545
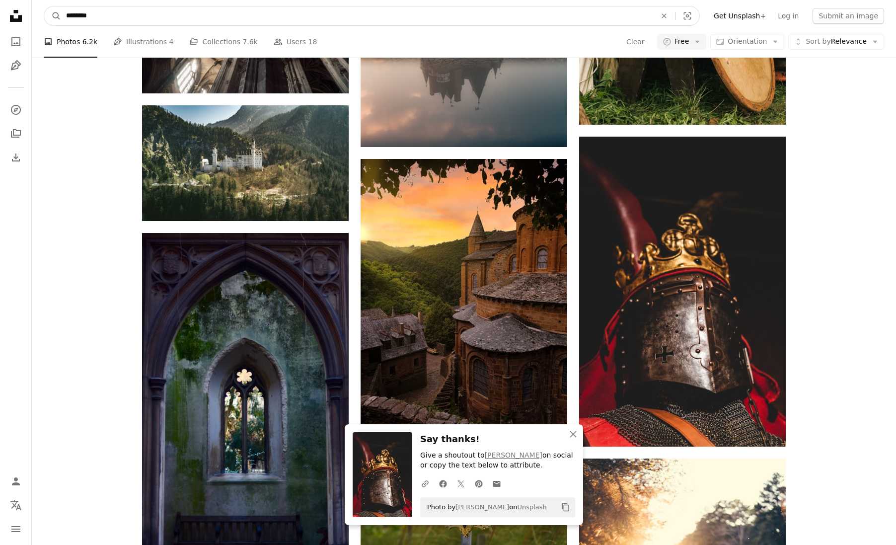
click at [234, 16] on input "********" at bounding box center [357, 15] width 592 height 19
type input "*"
type input "*****"
click button "A magnifying glass" at bounding box center [52, 15] width 17 height 19
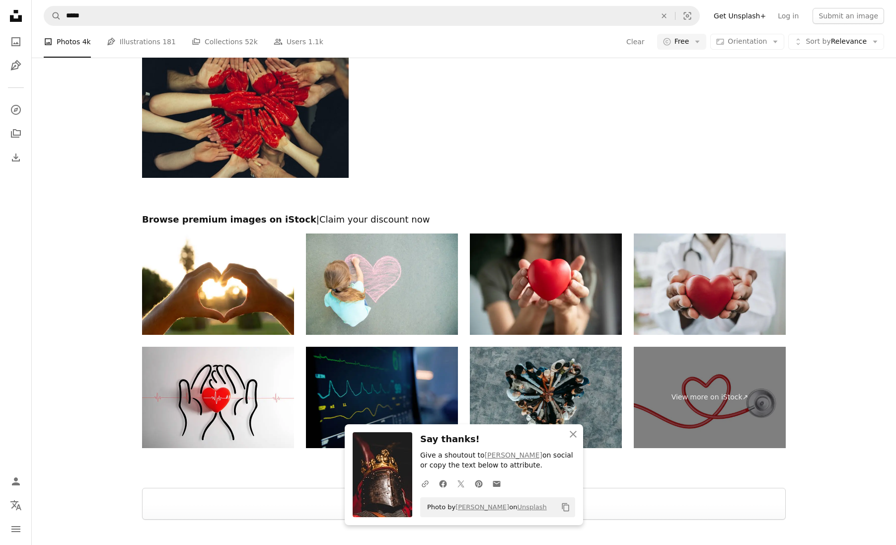
scroll to position [1600, 0]
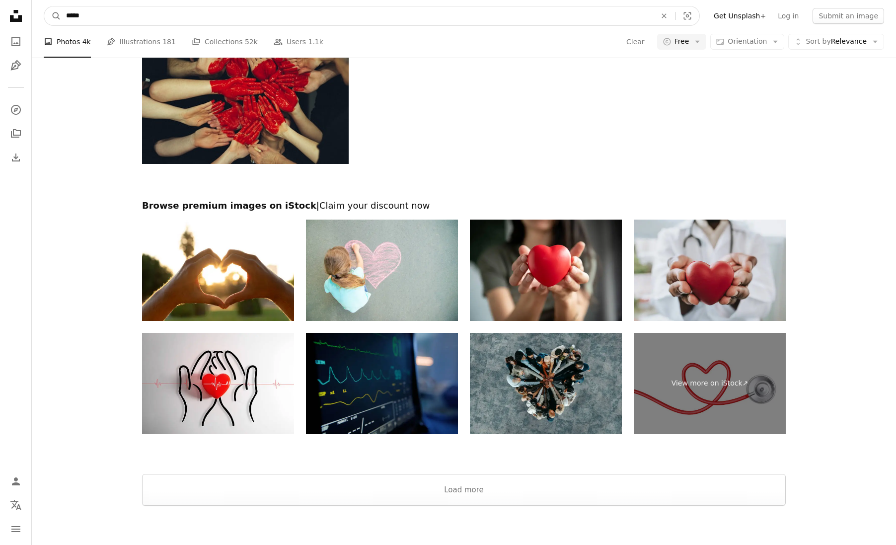
drag, startPoint x: 322, startPoint y: 12, endPoint x: 49, endPoint y: -8, distance: 274.4
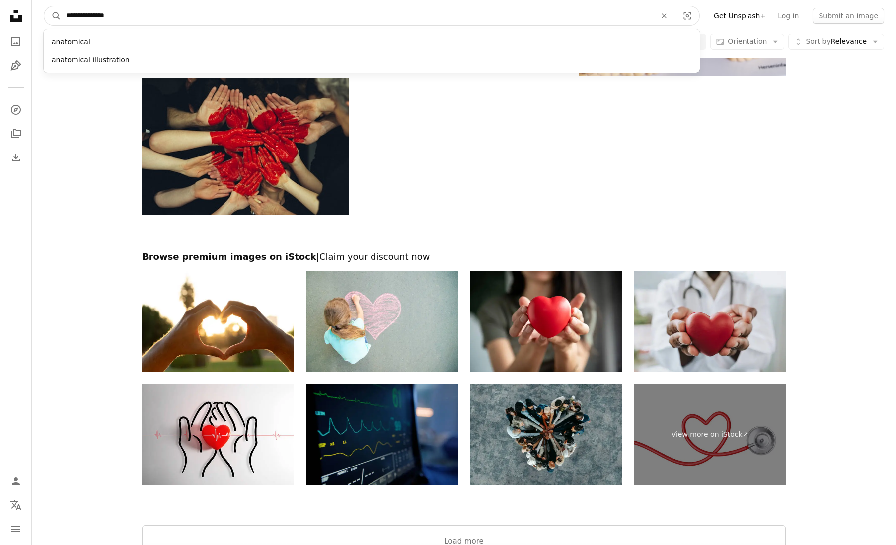
type input "**********"
click button "A magnifying glass" at bounding box center [52, 15] width 17 height 19
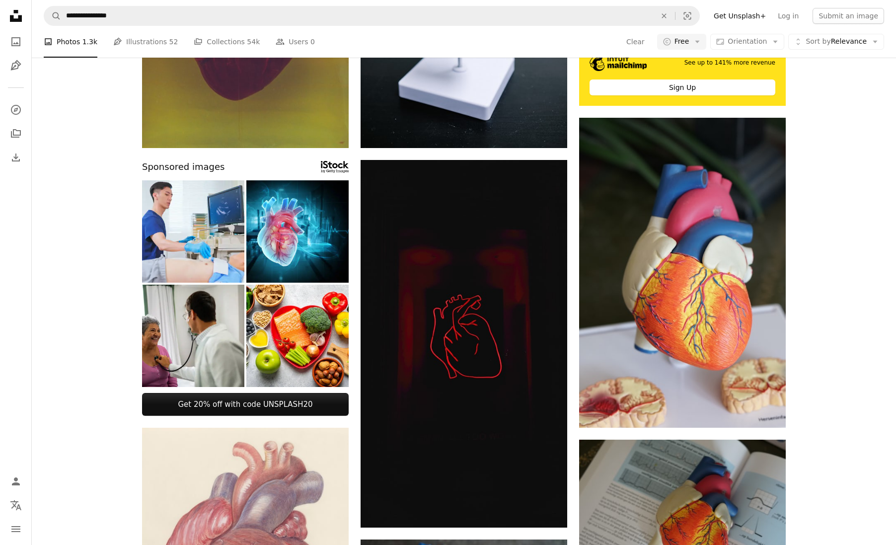
scroll to position [580, 0]
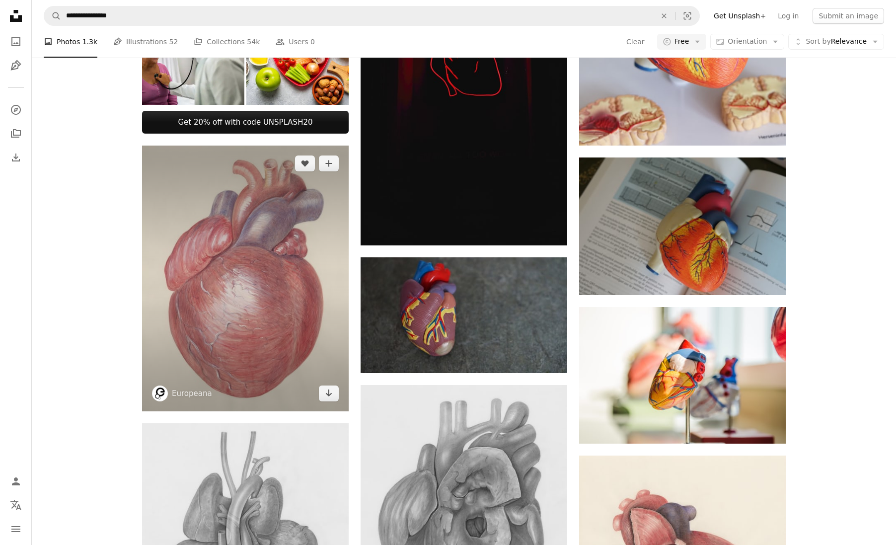
click at [248, 267] on img at bounding box center [245, 279] width 207 height 266
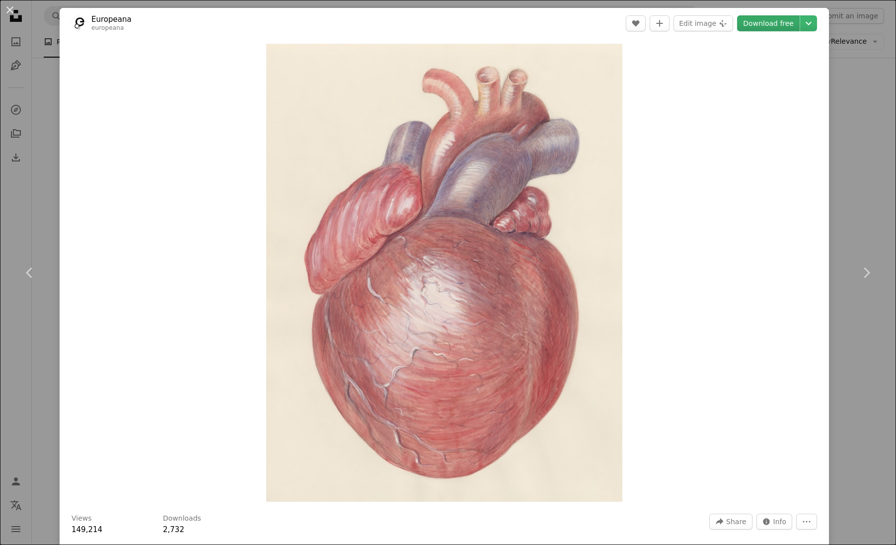
click at [776, 17] on link "Download free" at bounding box center [768, 23] width 63 height 16
